Goal: Task Accomplishment & Management: Manage account settings

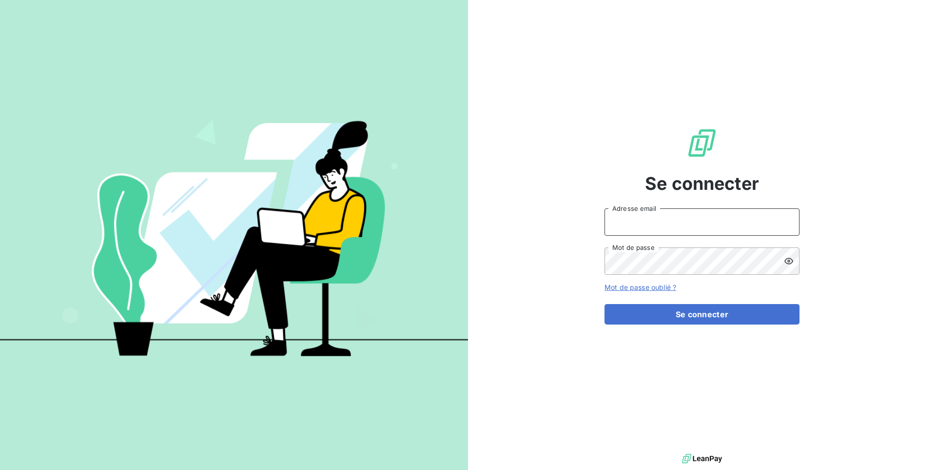
click at [690, 222] on input "Adresse email" at bounding box center [702, 221] width 195 height 27
type input "admin@cme"
click at [605, 304] on button "Se connecter" at bounding box center [702, 314] width 195 height 20
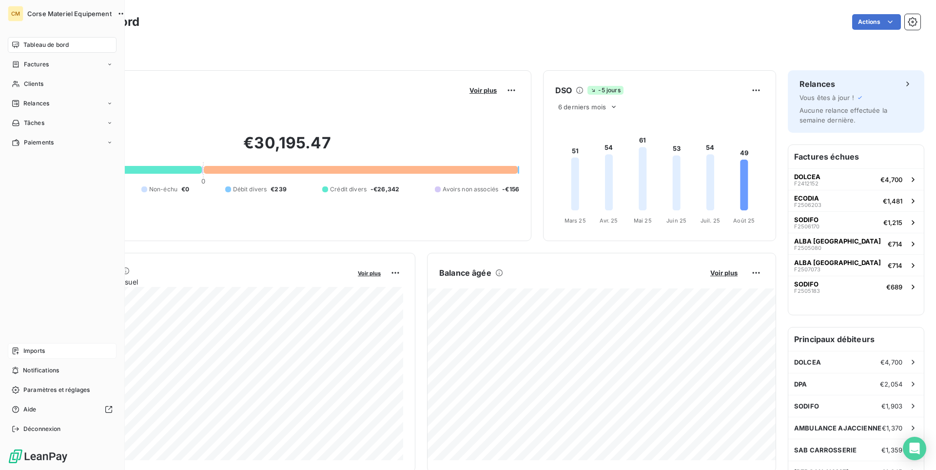
click at [42, 352] on span "Imports" at bounding box center [33, 350] width 21 height 9
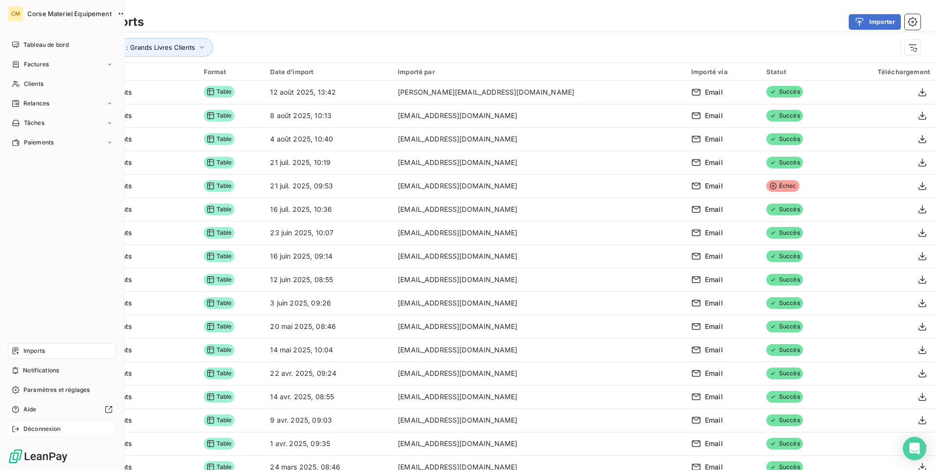
click at [45, 427] on span "Déconnexion" at bounding box center [42, 428] width 38 height 9
